Goal: Information Seeking & Learning: Learn about a topic

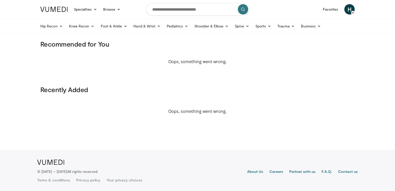
click at [226, 98] on div "Oops, something went wrong." at bounding box center [197, 106] width 315 height 17
click at [348, 10] on span "H" at bounding box center [350, 9] width 10 height 10
click at [348, 8] on span "H" at bounding box center [350, 9] width 10 height 10
click at [354, 12] on icon at bounding box center [353, 13] width 4 height 4
click at [19, 36] on body "Specialties Adult & Family Medicine Allergy, [MEDICAL_DATA], Immunology Anesthe…" at bounding box center [197, 95] width 395 height 191
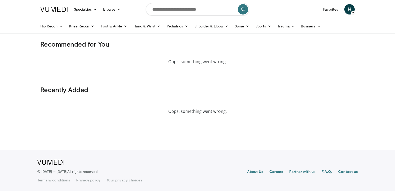
click at [348, 6] on span "H" at bounding box center [350, 9] width 10 height 10
click at [349, 10] on span "H" at bounding box center [350, 9] width 10 height 10
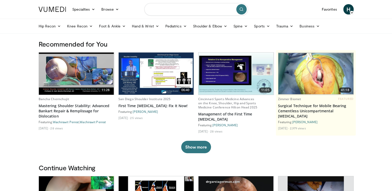
click at [174, 9] on input "Search topics, interventions" at bounding box center [196, 9] width 104 height 12
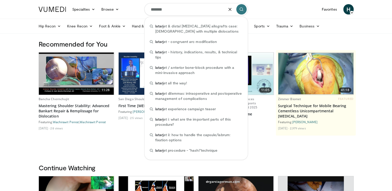
type input "********"
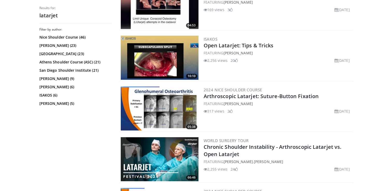
scroll to position [228, 0]
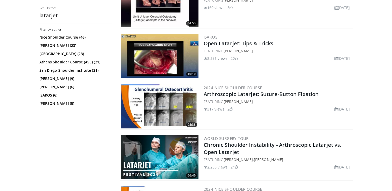
click at [153, 60] on img at bounding box center [160, 56] width 78 height 44
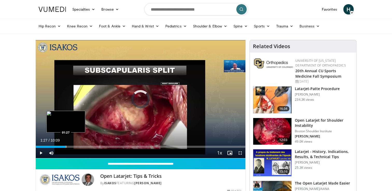
click at [65, 145] on div "Loaded : 6.50% 01:27 01:27" at bounding box center [141, 145] width 210 height 5
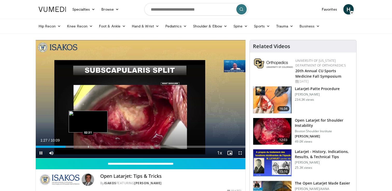
click at [88, 147] on div "Progress Bar" at bounding box center [88, 147] width 1 height 2
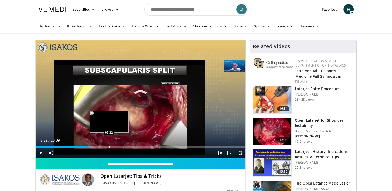
click at [109, 147] on div "Progress Bar" at bounding box center [109, 147] width 1 height 2
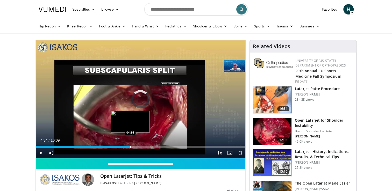
click at [130, 146] on div "Progress Bar" at bounding box center [130, 147] width 1 height 2
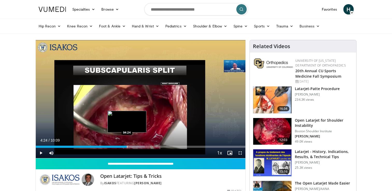
click at [127, 146] on div "Progress Bar" at bounding box center [127, 147] width 1 height 2
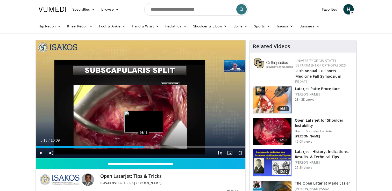
click at [144, 146] on div "Progress Bar" at bounding box center [144, 147] width 1 height 2
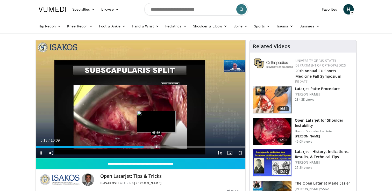
click at [156, 147] on video-js "**********" at bounding box center [141, 99] width 210 height 118
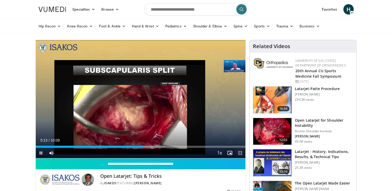
click at [239, 152] on span "Video Player" at bounding box center [240, 153] width 10 height 10
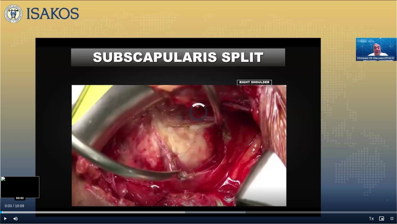
click at [2, 191] on div "Loaded : 61.85% 00:03 00:03" at bounding box center [198, 212] width 397 height 2
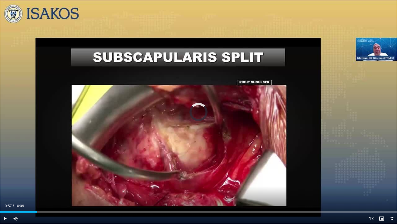
click at [37, 191] on div "Loaded : 0.00% 00:57 00:57" at bounding box center [198, 210] width 397 height 5
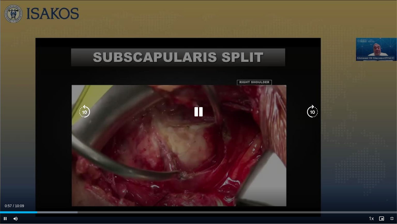
click at [313, 113] on icon "Video Player" at bounding box center [313, 112] width 14 height 14
click at [313, 114] on icon "Video Player" at bounding box center [313, 112] width 14 height 14
click at [313, 113] on icon "Video Player" at bounding box center [313, 112] width 14 height 14
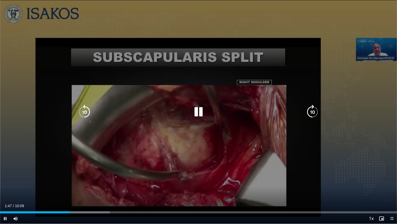
click at [313, 112] on icon "Video Player" at bounding box center [313, 112] width 14 height 14
click at [314, 111] on icon "Video Player" at bounding box center [313, 112] width 14 height 14
click at [311, 108] on icon "Video Player" at bounding box center [313, 112] width 14 height 14
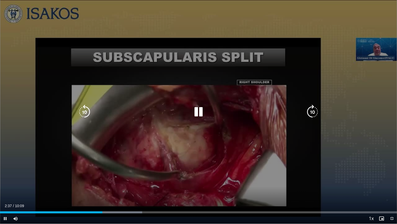
click at [313, 111] on icon "Video Player" at bounding box center [313, 112] width 14 height 14
click at [312, 110] on icon "Video Player" at bounding box center [313, 112] width 14 height 14
click at [312, 111] on icon "Video Player" at bounding box center [313, 112] width 14 height 14
click at [87, 112] on icon "Video Player" at bounding box center [84, 112] width 14 height 14
click at [311, 112] on icon "Video Player" at bounding box center [313, 112] width 14 height 14
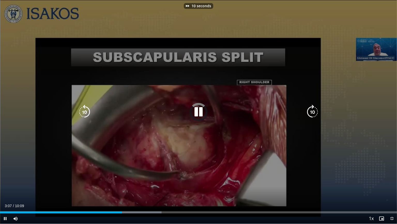
click at [311, 112] on icon "Video Player" at bounding box center [313, 112] width 14 height 14
click at [312, 113] on icon "Video Player" at bounding box center [313, 112] width 14 height 14
click at [315, 111] on icon "Video Player" at bounding box center [313, 112] width 14 height 14
click at [198, 111] on icon "Video Player" at bounding box center [198, 112] width 14 height 14
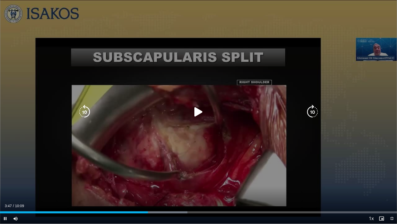
click at [198, 112] on icon "Video Player" at bounding box center [198, 112] width 14 height 14
click at [313, 112] on icon "Video Player" at bounding box center [313, 112] width 14 height 14
click at [83, 112] on icon "Video Player" at bounding box center [84, 112] width 14 height 14
click at [200, 113] on icon "Video Player" at bounding box center [198, 112] width 14 height 14
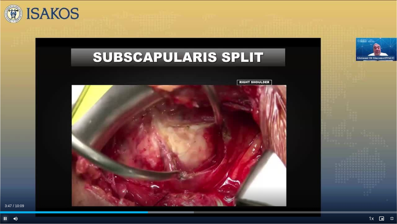
click at [6, 191] on span "Video Player" at bounding box center [5, 218] width 10 height 10
click at [4, 191] on span "Video Player" at bounding box center [5, 218] width 10 height 10
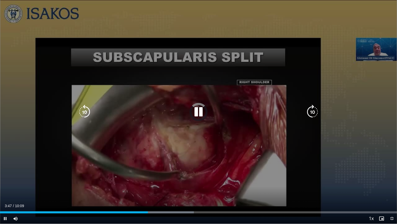
click at [314, 113] on icon "Video Player" at bounding box center [313, 112] width 14 height 14
click at [83, 110] on icon "Video Player" at bounding box center [84, 112] width 14 height 14
click at [193, 55] on div "10 seconds Tap to unmute" at bounding box center [198, 111] width 397 height 223
click at [198, 111] on icon "Video Player" at bounding box center [198, 112] width 14 height 14
click at [313, 116] on icon "Video Player" at bounding box center [313, 112] width 14 height 14
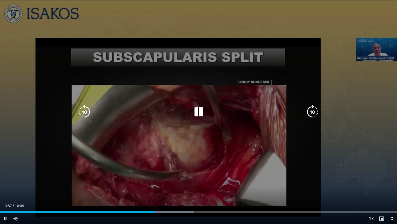
click at [313, 116] on icon "Video Player" at bounding box center [313, 112] width 14 height 14
click at [313, 111] on icon "Video Player" at bounding box center [313, 112] width 14 height 14
click at [312, 111] on icon "Video Player" at bounding box center [313, 112] width 14 height 14
click at [312, 112] on icon "Video Player" at bounding box center [313, 112] width 14 height 14
click at [313, 112] on icon "Video Player" at bounding box center [313, 112] width 14 height 14
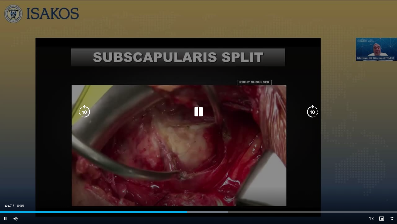
click at [313, 112] on icon "Video Player" at bounding box center [313, 112] width 14 height 14
click at [312, 113] on icon "Video Player" at bounding box center [313, 112] width 14 height 14
click at [84, 111] on icon "Video Player" at bounding box center [84, 112] width 14 height 14
click at [313, 113] on icon "Video Player" at bounding box center [313, 112] width 14 height 14
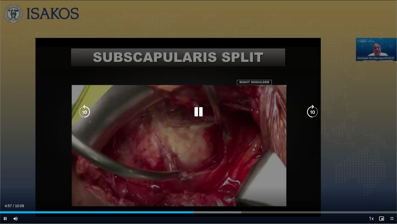
click at [313, 113] on icon "Video Player" at bounding box center [313, 112] width 14 height 14
click at [314, 110] on icon "Video Player" at bounding box center [313, 112] width 14 height 14
click at [313, 110] on icon "Video Player" at bounding box center [313, 112] width 14 height 14
click at [312, 109] on icon "Video Player" at bounding box center [313, 112] width 14 height 14
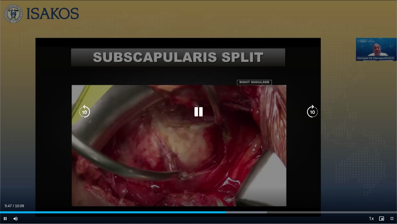
click at [84, 111] on icon "Video Player" at bounding box center [84, 112] width 14 height 14
click at [312, 110] on icon "Video Player" at bounding box center [313, 112] width 14 height 14
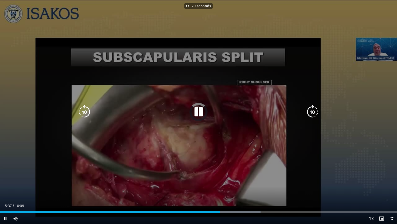
click at [312, 110] on icon "Video Player" at bounding box center [313, 112] width 14 height 14
click at [311, 113] on icon "Video Player" at bounding box center [313, 112] width 14 height 14
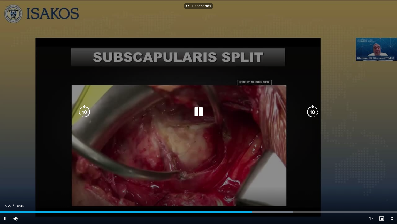
click at [311, 113] on icon "Video Player" at bounding box center [313, 112] width 14 height 14
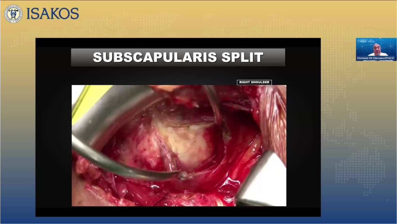
click at [311, 113] on div "20 seconds Tap to unmute" at bounding box center [198, 111] width 397 height 223
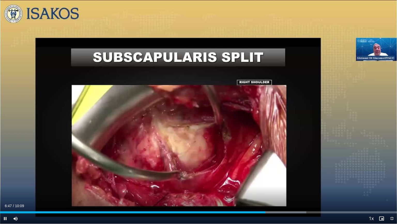
click at [311, 113] on div "20 seconds Tap to unmute" at bounding box center [198, 111] width 397 height 223
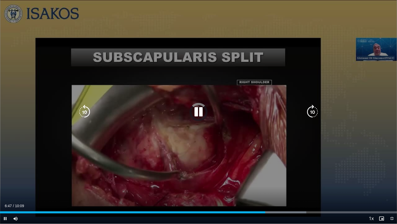
click at [311, 111] on icon "Video Player" at bounding box center [313, 112] width 14 height 14
click at [312, 111] on icon "Video Player" at bounding box center [313, 112] width 14 height 14
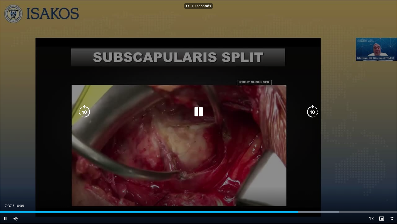
click at [312, 111] on icon "Video Player" at bounding box center [313, 112] width 14 height 14
click at [312, 112] on icon "Video Player" at bounding box center [313, 112] width 14 height 14
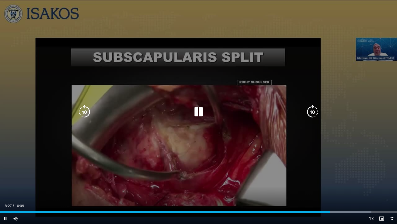
click at [312, 112] on icon "Video Player" at bounding box center [313, 112] width 14 height 14
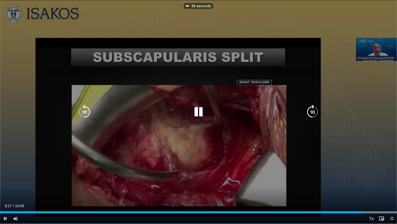
click at [312, 112] on icon "Video Player" at bounding box center [313, 112] width 14 height 14
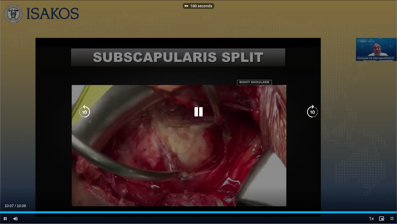
click at [312, 112] on icon "Video Player" at bounding box center [313, 112] width 14 height 14
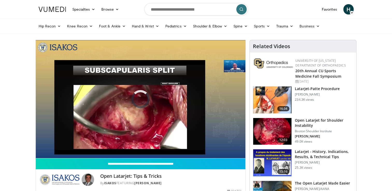
click at [270, 101] on img at bounding box center [272, 99] width 38 height 27
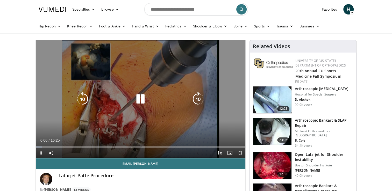
click at [196, 99] on icon "Video Player" at bounding box center [198, 99] width 14 height 14
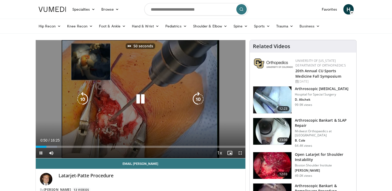
click at [196, 99] on icon "Video Player" at bounding box center [198, 99] width 14 height 14
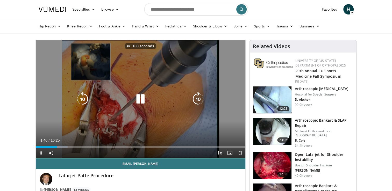
click at [196, 99] on icon "Video Player" at bounding box center [198, 99] width 14 height 14
click at [138, 98] on icon "Video Player" at bounding box center [140, 99] width 14 height 14
click at [81, 94] on icon "Video Player" at bounding box center [82, 99] width 14 height 14
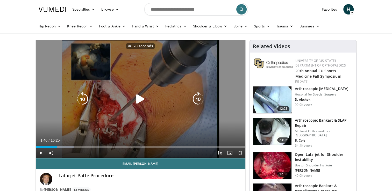
click at [81, 94] on icon "Video Player" at bounding box center [82, 99] width 14 height 14
click at [86, 97] on icon "Video Player" at bounding box center [82, 99] width 14 height 14
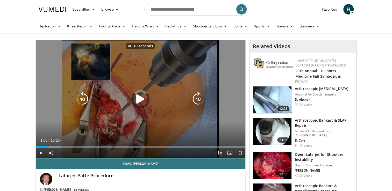
click at [86, 97] on icon "Video Player" at bounding box center [82, 99] width 14 height 14
click at [202, 99] on icon "Video Player" at bounding box center [198, 99] width 14 height 14
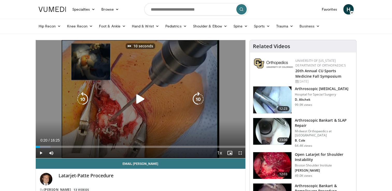
click at [202, 99] on icon "Video Player" at bounding box center [198, 99] width 14 height 14
click at [201, 99] on icon "Video Player" at bounding box center [198, 99] width 14 height 14
click at [139, 99] on icon "Video Player" at bounding box center [140, 99] width 14 height 14
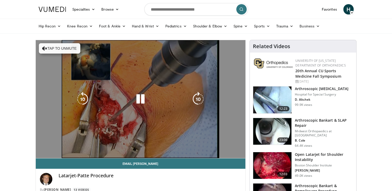
click at [239, 151] on video-js "**********" at bounding box center [141, 99] width 210 height 118
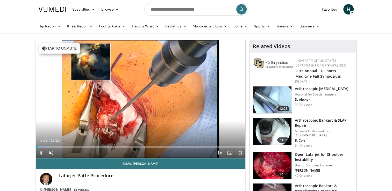
click at [240, 153] on span "Video Player" at bounding box center [240, 153] width 10 height 10
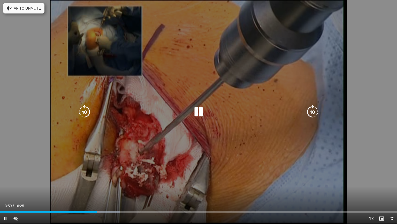
click at [195, 111] on icon "Video Player" at bounding box center [198, 112] width 14 height 14
click at [86, 109] on icon "Video Player" at bounding box center [84, 112] width 14 height 14
click at [198, 111] on icon "Video Player" at bounding box center [198, 112] width 14 height 14
click at [198, 109] on icon "Video Player" at bounding box center [198, 112] width 14 height 14
click at [197, 108] on icon "Video Player" at bounding box center [198, 112] width 14 height 14
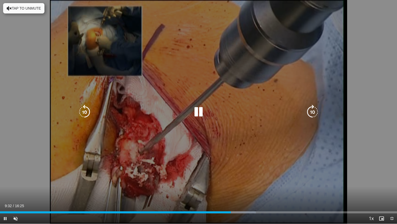
click at [199, 111] on icon "Video Player" at bounding box center [198, 112] width 14 height 14
click at [199, 109] on icon "Video Player" at bounding box center [198, 112] width 14 height 14
click at [318, 110] on icon "Video Player" at bounding box center [313, 112] width 14 height 14
click at [314, 111] on icon "Video Player" at bounding box center [313, 112] width 14 height 14
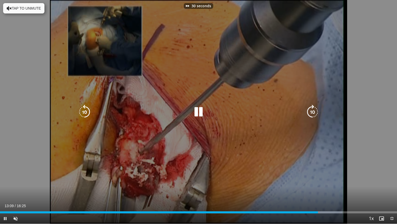
click at [314, 111] on icon "Video Player" at bounding box center [313, 112] width 14 height 14
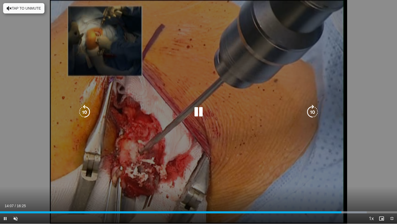
click at [314, 111] on icon "Video Player" at bounding box center [313, 112] width 14 height 14
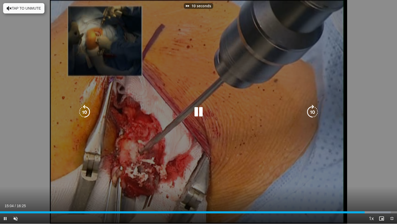
click at [314, 111] on icon "Video Player" at bounding box center [313, 112] width 14 height 14
click at [311, 111] on icon "Video Player" at bounding box center [313, 112] width 14 height 14
click at [313, 106] on icon "Video Player" at bounding box center [313, 112] width 14 height 14
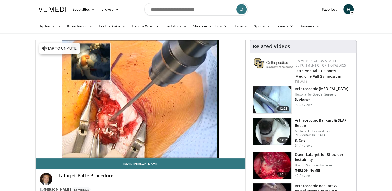
click at [282, 158] on img at bounding box center [272, 165] width 38 height 27
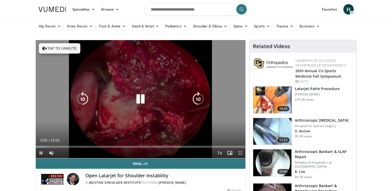
click at [199, 99] on icon "Video Player" at bounding box center [198, 99] width 14 height 14
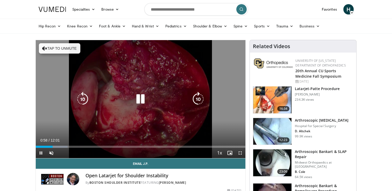
click at [82, 98] on icon "Video Player" at bounding box center [82, 99] width 14 height 14
click at [194, 98] on icon "Video Player" at bounding box center [198, 99] width 14 height 14
